Goal: Task Accomplishment & Management: Manage account settings

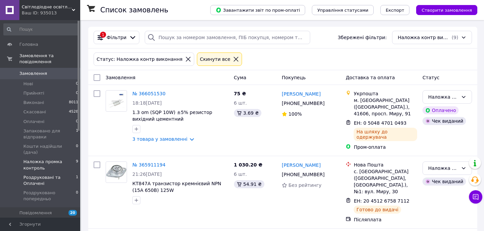
click at [45, 174] on span "Роздруковані та Оплачені" at bounding box center [49, 180] width 52 height 12
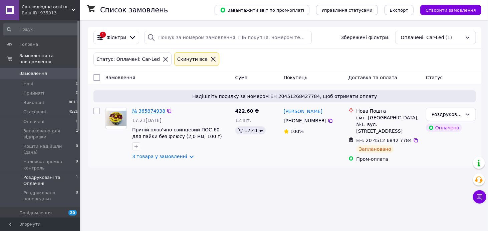
click at [153, 112] on link "№ 365874938" at bounding box center [148, 110] width 33 height 5
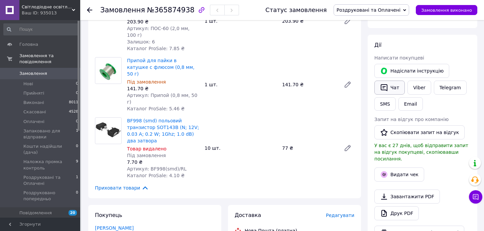
scroll to position [200, 0]
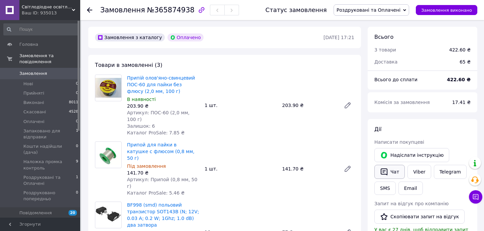
click at [394, 166] on button "Чат" at bounding box center [389, 172] width 30 height 14
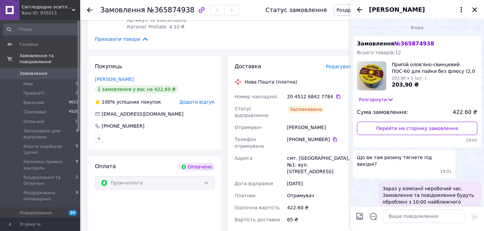
scroll to position [434, 0]
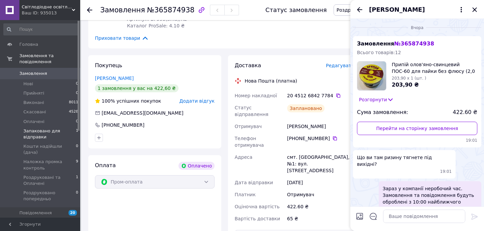
click at [34, 130] on span "Запаковано для відправки" at bounding box center [49, 134] width 52 height 12
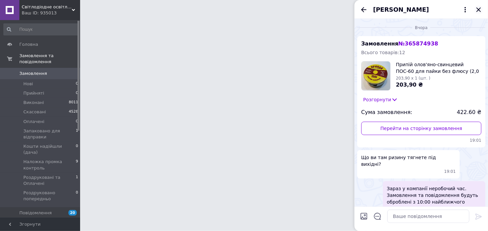
click at [480, 9] on icon "Закрити" at bounding box center [479, 10] width 8 height 8
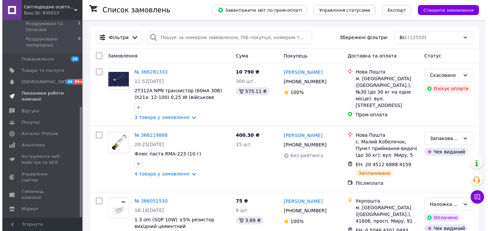
scroll to position [155, 0]
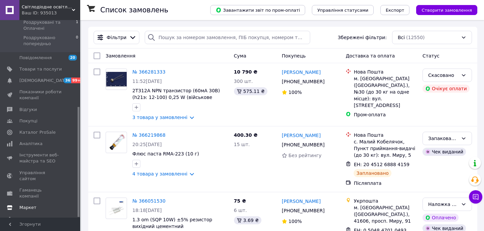
click at [33, 204] on span "Маркет" at bounding box center [27, 207] width 17 height 6
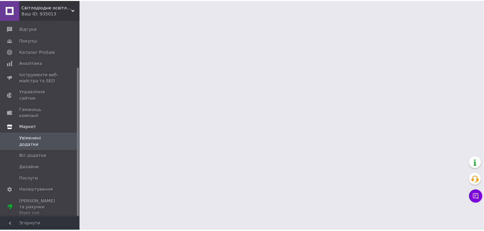
scroll to position [62, 0]
